Goal: Task Accomplishment & Management: Complete application form

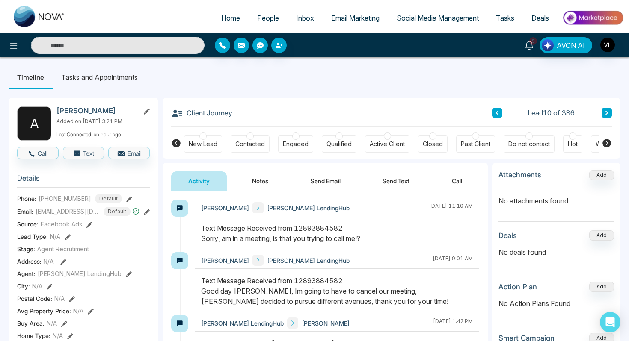
click at [527, 49] on icon at bounding box center [528, 45] width 9 height 9
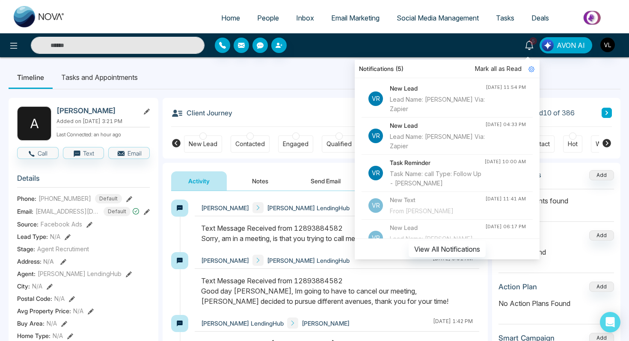
scroll to position [135, 0]
click at [260, 19] on span "People" at bounding box center [268, 18] width 22 height 9
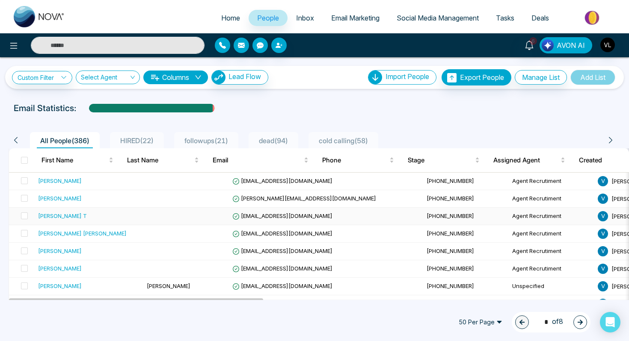
click at [103, 219] on div "[PERSON_NAME] T" at bounding box center [89, 216] width 102 height 9
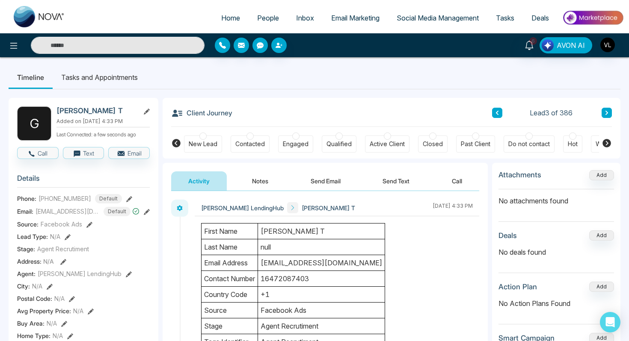
click at [261, 16] on span "People" at bounding box center [268, 18] width 22 height 9
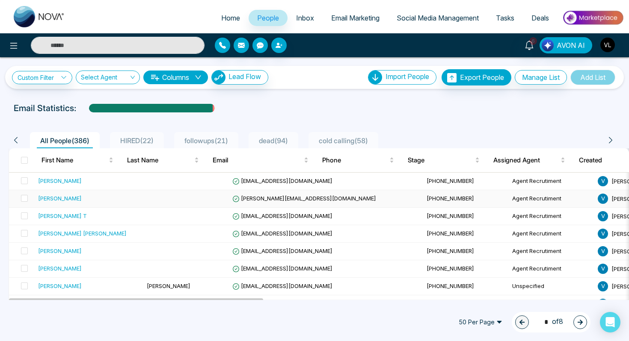
click at [67, 196] on div "[PERSON_NAME]" at bounding box center [60, 198] width 44 height 9
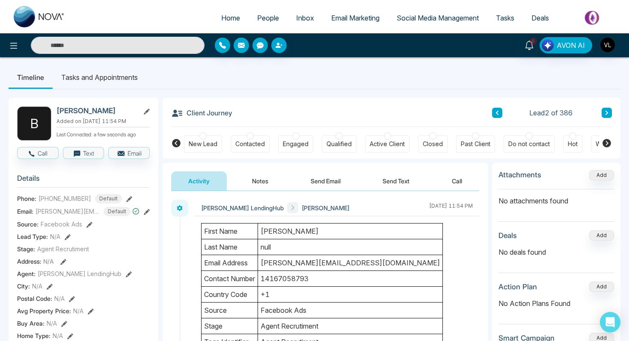
click at [104, 106] on h2 "[PERSON_NAME]" at bounding box center [96, 110] width 80 height 9
copy h2 "Malhotra"
click at [523, 47] on link "6" at bounding box center [529, 44] width 21 height 15
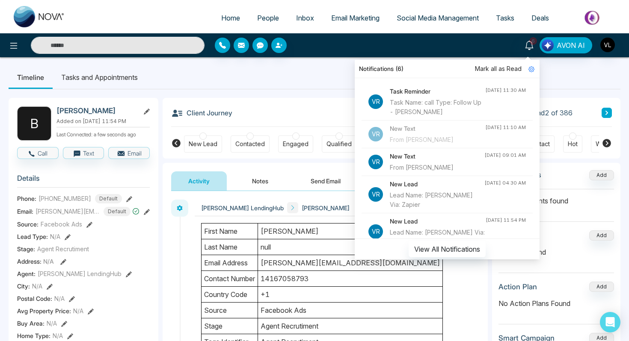
click at [496, 65] on span "Mark all as Read" at bounding box center [498, 68] width 47 height 9
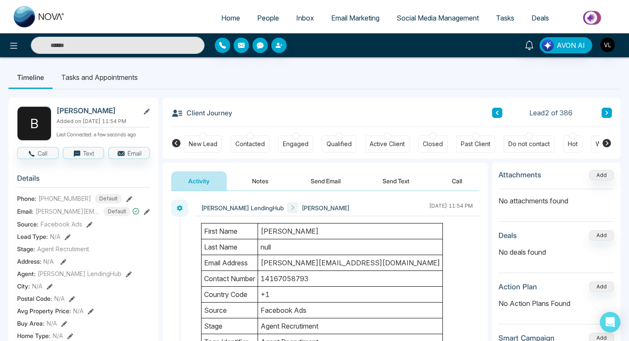
click at [486, 45] on div "Notifications Mark all as Read Vr Task Reminder Task Name: call Type: Follow Up…" at bounding box center [498, 45] width 252 height 16
click at [122, 44] on input "text" at bounding box center [118, 45] width 174 height 17
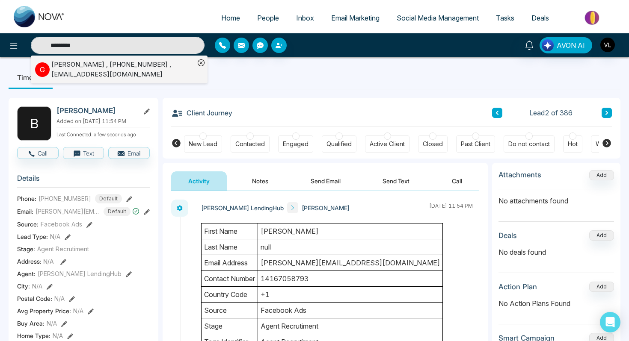
type input "*********"
click at [107, 62] on div "[PERSON_NAME] , [PHONE_NUMBER] , [EMAIL_ADDRESS][DOMAIN_NAME]" at bounding box center [122, 69] width 143 height 19
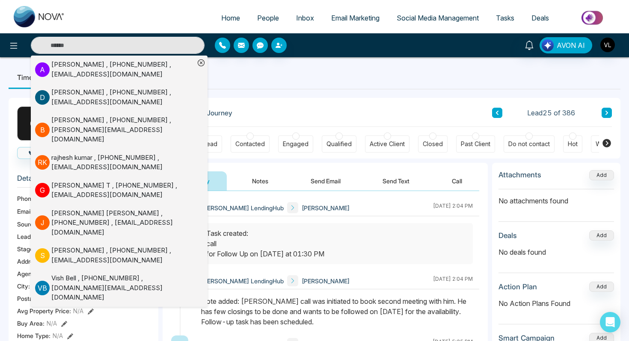
click at [293, 43] on div at bounding box center [288, 45] width 147 height 15
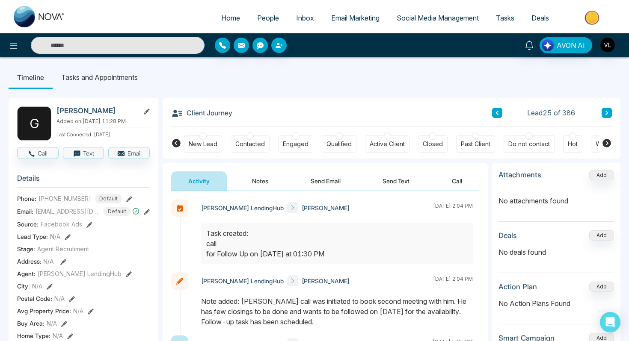
click at [267, 15] on span "People" at bounding box center [268, 18] width 22 height 9
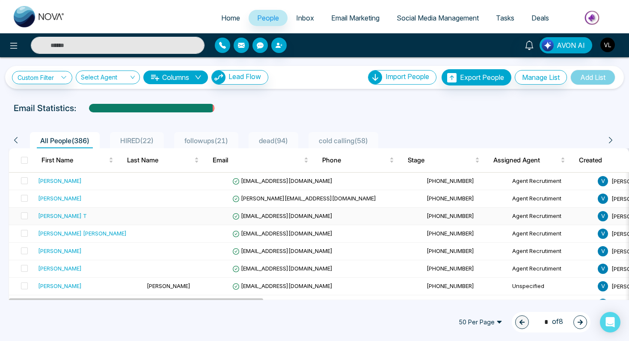
click at [91, 210] on td "[PERSON_NAME] T" at bounding box center [89, 217] width 109 height 18
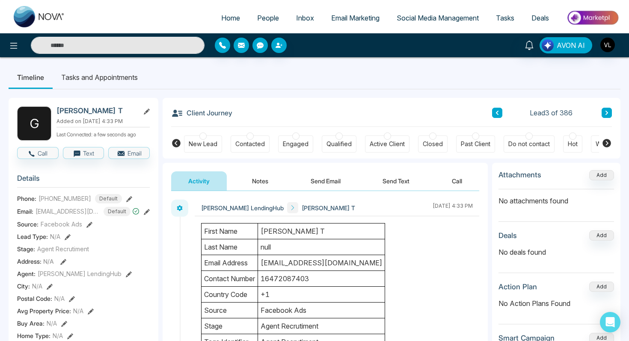
click at [272, 183] on button "Notes" at bounding box center [260, 180] width 50 height 19
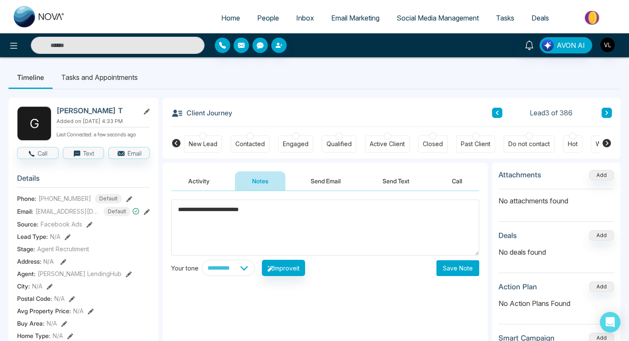
type textarea "**********"
click at [451, 275] on button "Save Note" at bounding box center [457, 268] width 43 height 16
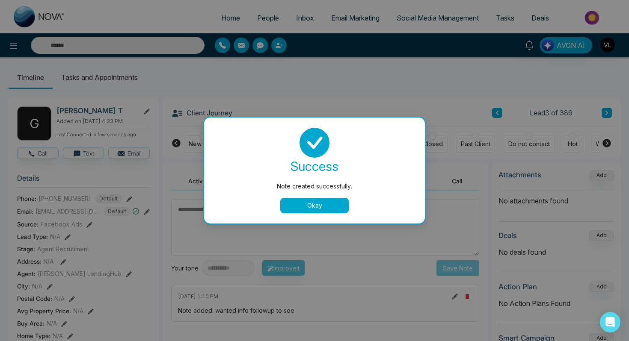
click at [123, 74] on div "Note created successfully. success Note created successfully. Okay" at bounding box center [314, 170] width 629 height 341
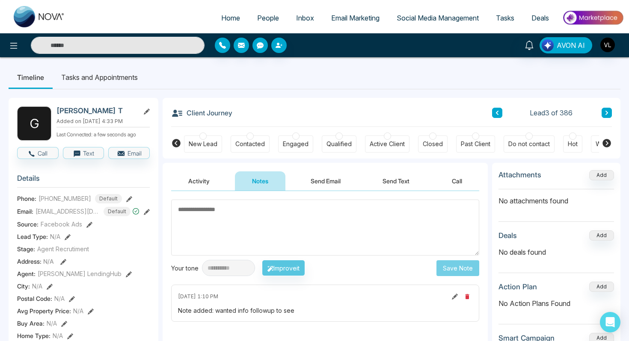
click at [104, 75] on li "Tasks and Appointments" at bounding box center [100, 77] width 94 height 23
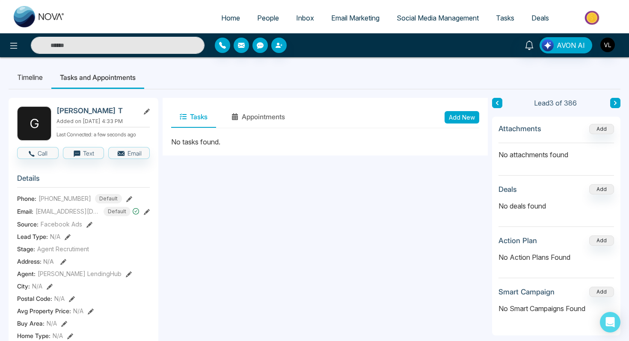
click at [464, 129] on div "Tasks Appointments Add New" at bounding box center [324, 117] width 325 height 39
click at [454, 114] on button "Add New" at bounding box center [461, 117] width 35 height 12
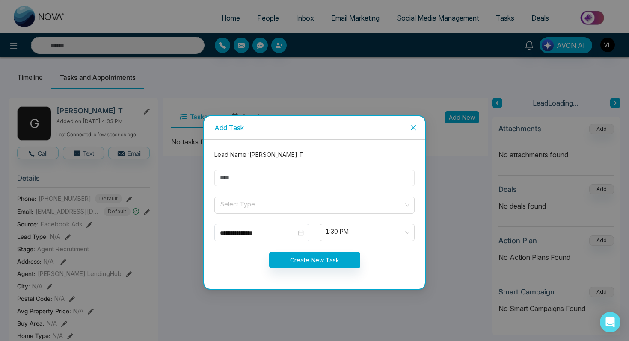
click at [270, 183] on input "text" at bounding box center [314, 178] width 200 height 17
type input "****"
click at [251, 209] on input "search" at bounding box center [311, 203] width 184 height 13
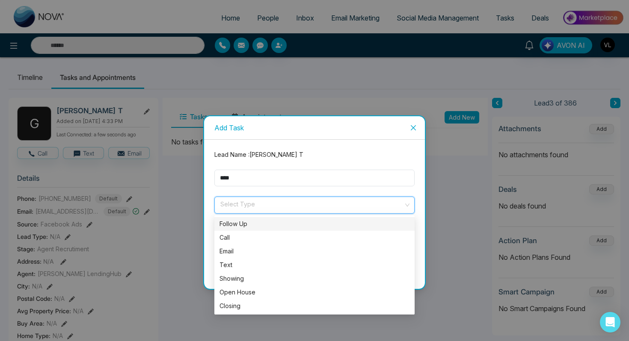
click at [242, 223] on div "Follow Up" at bounding box center [314, 223] width 190 height 9
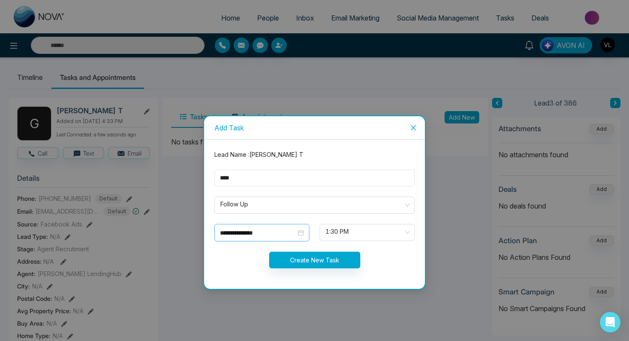
click at [308, 236] on div "**********" at bounding box center [261, 233] width 95 height 18
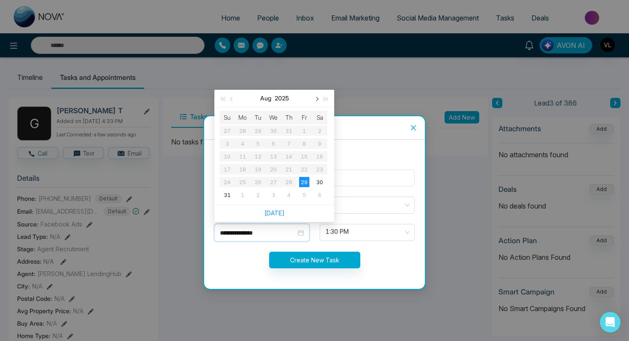
click at [313, 102] on button "button" at bounding box center [315, 98] width 9 height 17
type input "**********"
click at [240, 168] on div "22" at bounding box center [242, 169] width 10 height 10
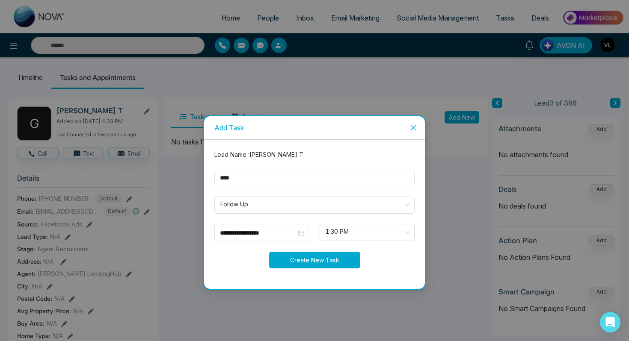
click at [319, 252] on button "Create New Task" at bounding box center [314, 260] width 91 height 17
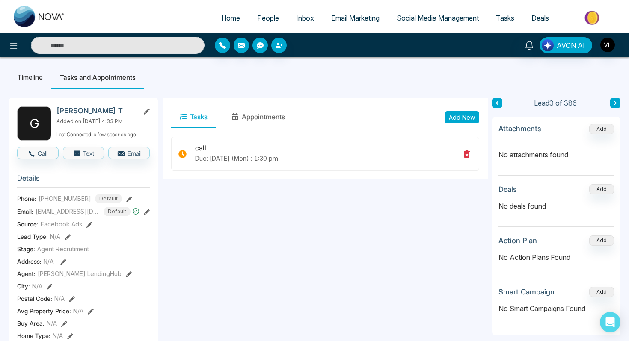
click at [266, 19] on span "People" at bounding box center [268, 18] width 22 height 9
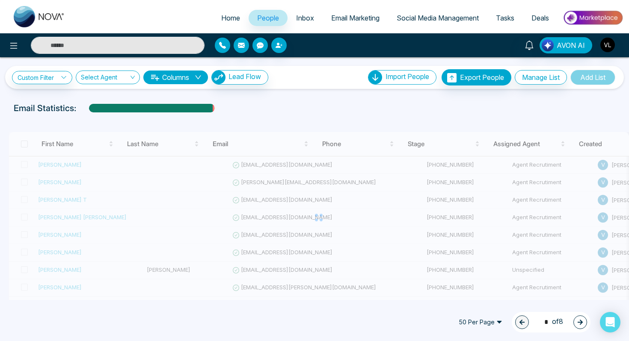
click at [266, 21] on span "People" at bounding box center [268, 18] width 22 height 9
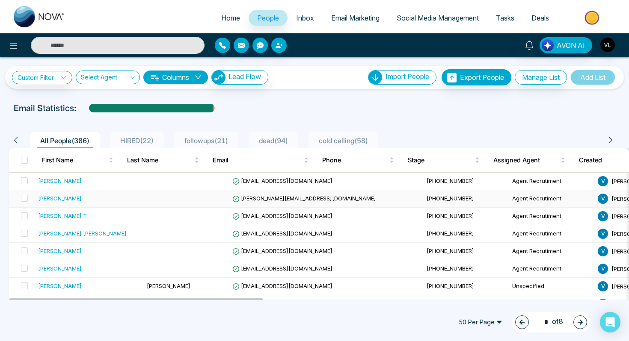
click at [233, 203] on td "[PERSON_NAME][EMAIL_ADDRESS][DOMAIN_NAME]" at bounding box center [326, 199] width 194 height 18
